Goal: Task Accomplishment & Management: Manage account settings

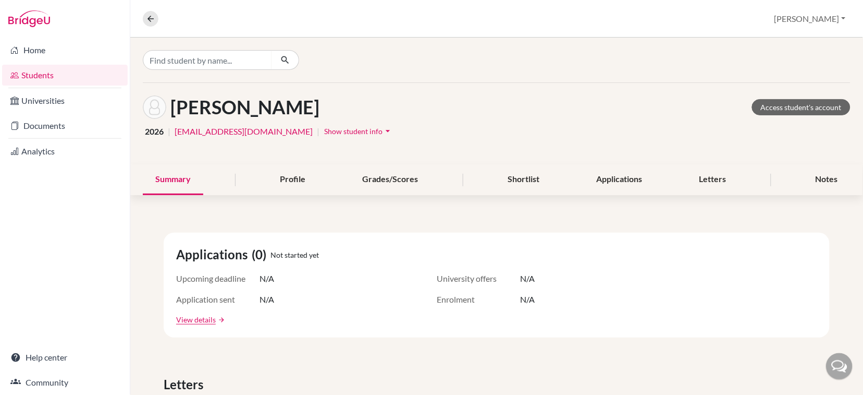
click at [24, 75] on link "Students" at bounding box center [65, 75] width 126 height 21
click at [223, 63] on input "Find student by name..." at bounding box center [207, 60] width 129 height 20
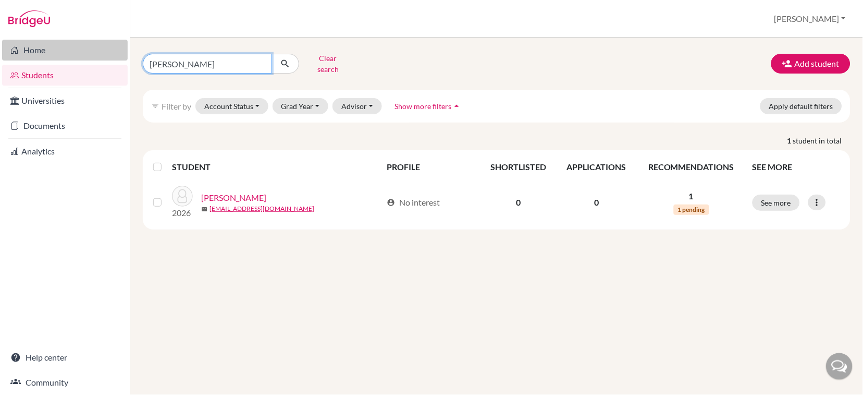
drag, startPoint x: 0, startPoint y: 0, endPoint x: 71, endPoint y: 51, distance: 87.4
click at [71, 51] on div "Home Students Universities Documents Analytics Help center Community Students o…" at bounding box center [431, 197] width 863 height 395
type input "jaiveer"
click button "submit" at bounding box center [286, 64] width 28 height 20
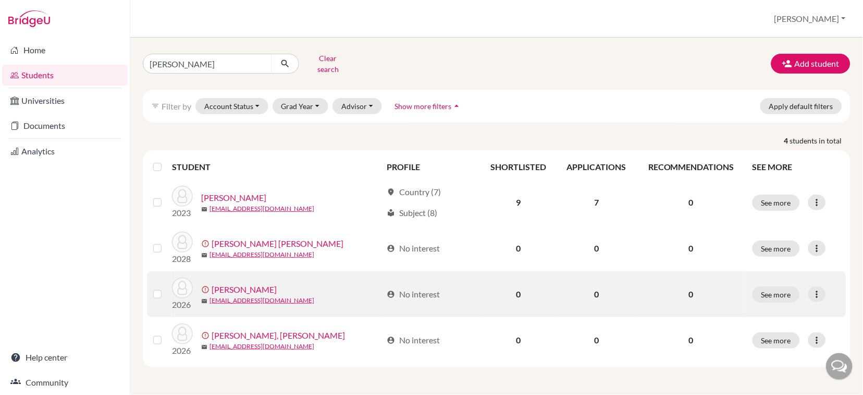
click at [243, 283] on link "Makkar, Jaiveer" at bounding box center [244, 289] width 65 height 13
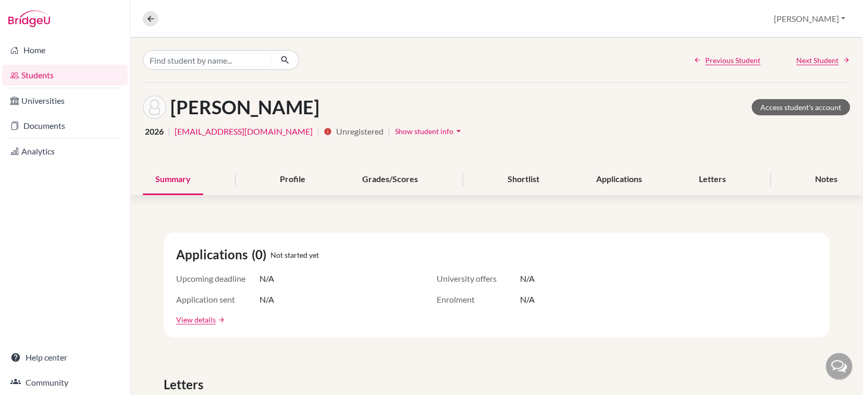
click at [395, 132] on span "Show student info" at bounding box center [424, 131] width 58 height 9
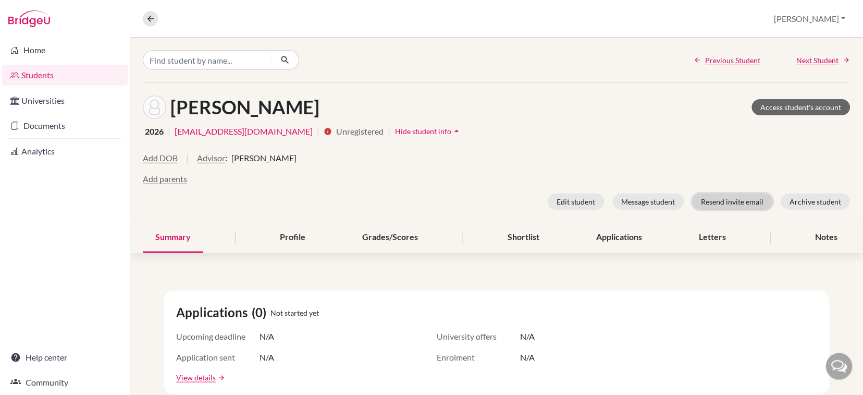
click at [733, 205] on button "Resend invite email" at bounding box center [733, 201] width 80 height 16
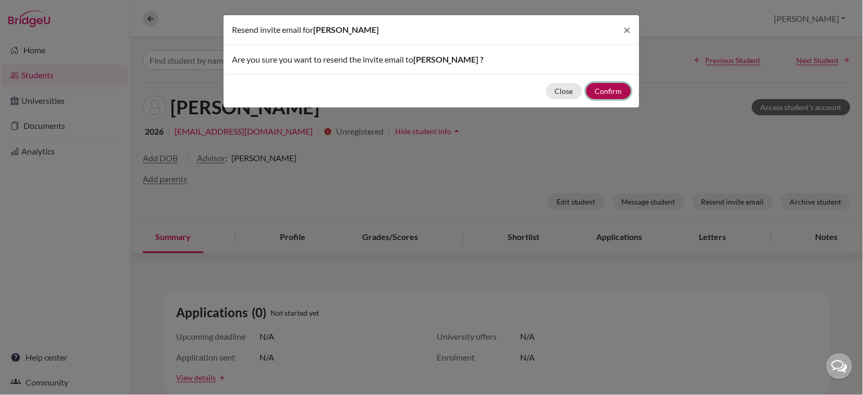
click at [618, 92] on button "Confirm" at bounding box center [609, 91] width 45 height 16
